Goal: Transaction & Acquisition: Purchase product/service

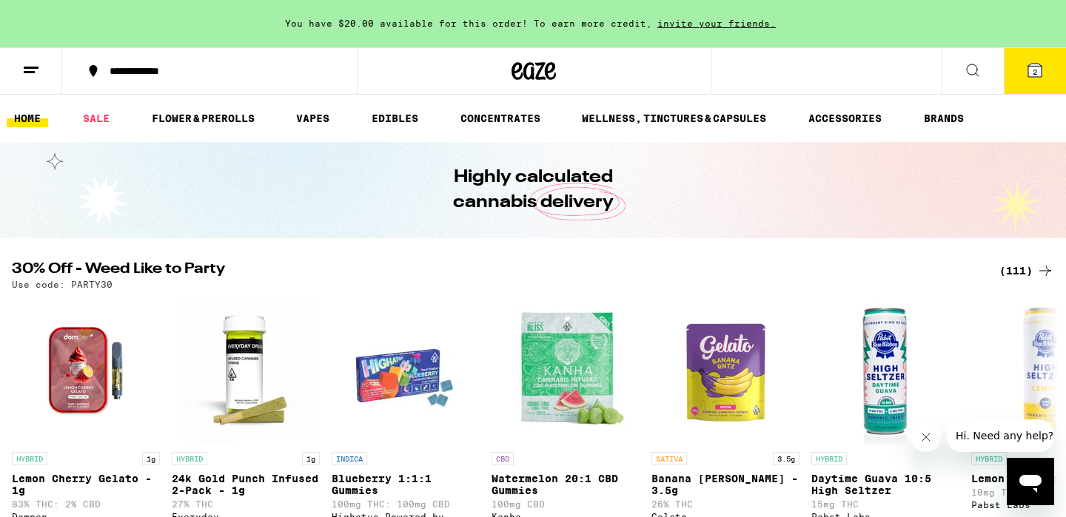
click at [1030, 76] on icon at bounding box center [1034, 70] width 13 height 13
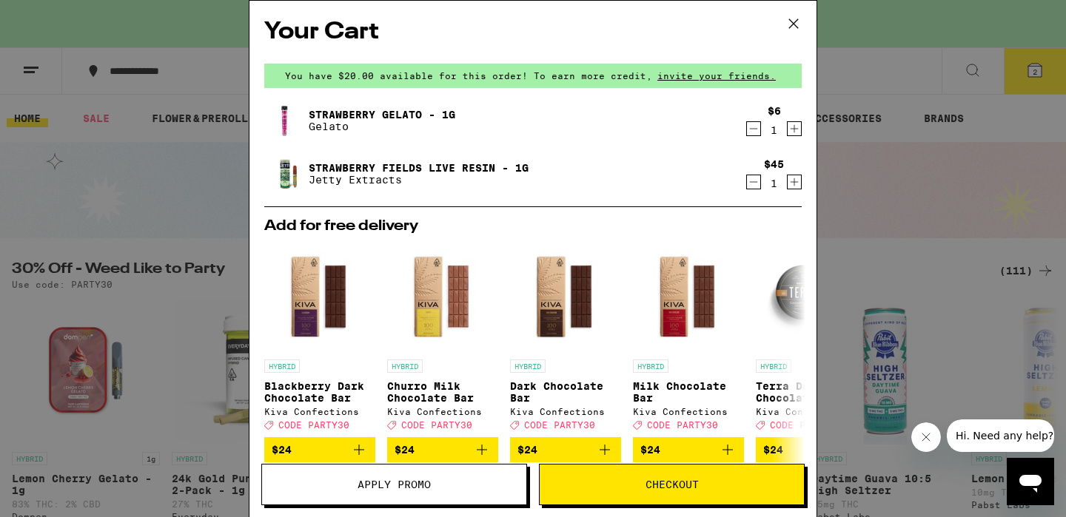
click at [789, 19] on icon at bounding box center [793, 23] width 9 height 9
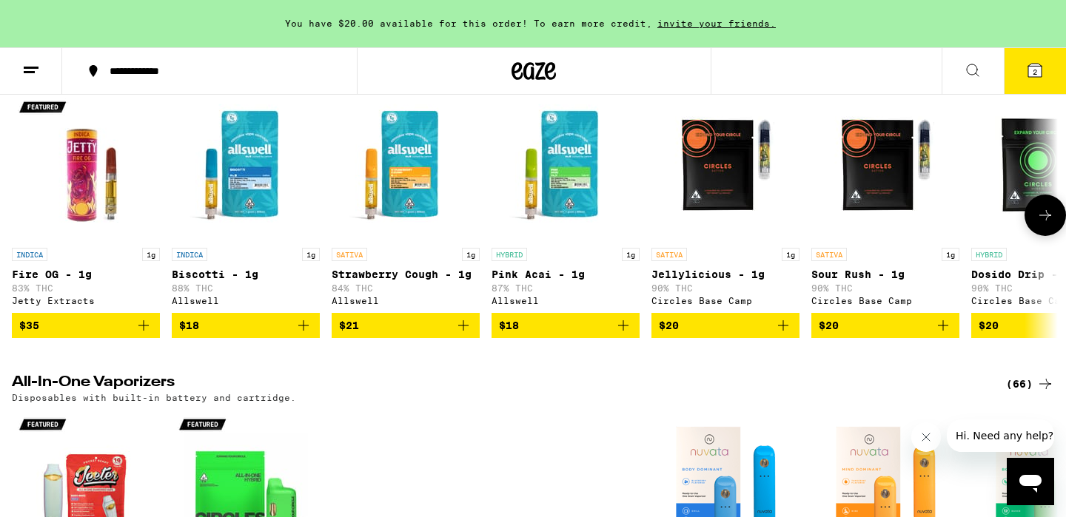
scroll to position [2376, 0]
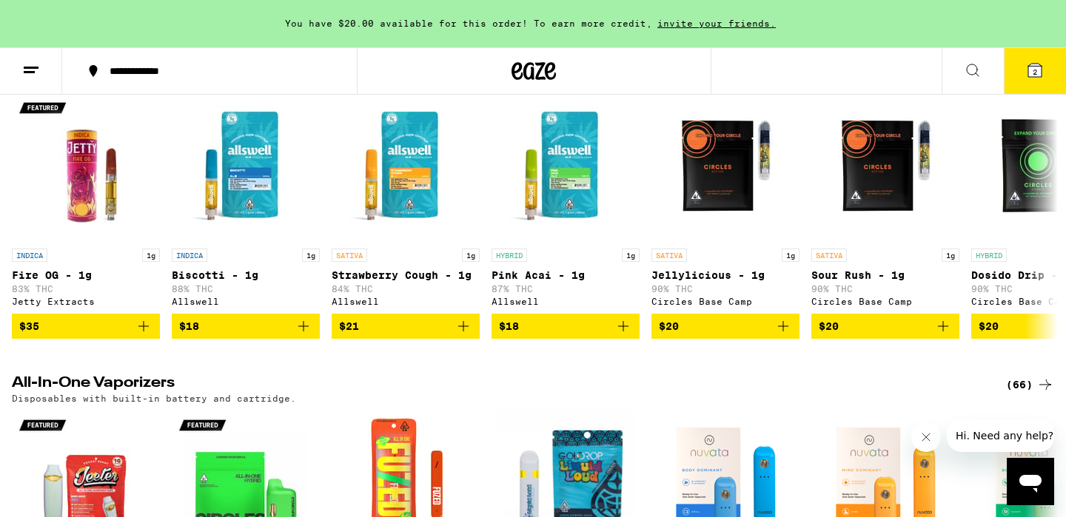
click at [1022, 76] on div "(56)" at bounding box center [1030, 67] width 48 height 18
